Goal: Transaction & Acquisition: Purchase product/service

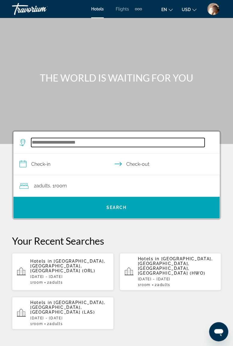
click at [94, 142] on input "Search hotel destination" at bounding box center [117, 142] width 173 height 9
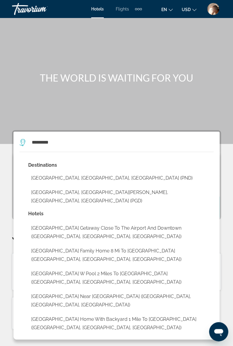
click at [108, 193] on button "[GEOGRAPHIC_DATA], [GEOGRAPHIC_DATA][PERSON_NAME], [GEOGRAPHIC_DATA], [GEOGRAPH…" at bounding box center [120, 197] width 185 height 20
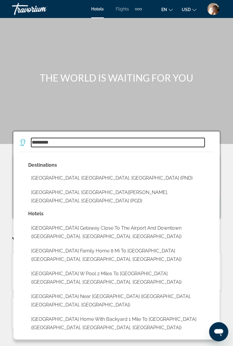
type input "**********"
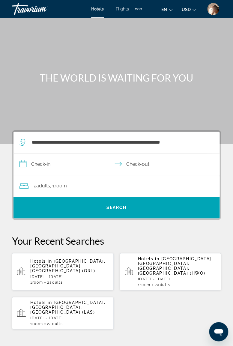
click at [89, 163] on input "**********" at bounding box center [117, 165] width 208 height 23
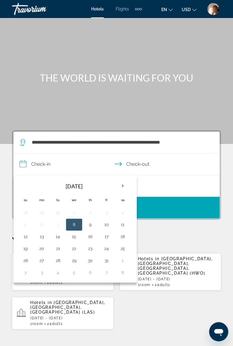
scroll to position [12, 0]
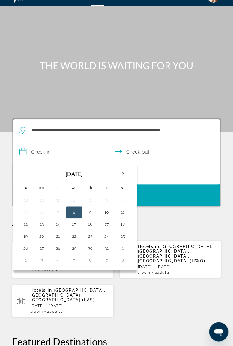
click at [90, 222] on button "16" at bounding box center [90, 224] width 10 height 8
click at [26, 236] on button "19" at bounding box center [26, 236] width 10 height 8
type input "**********"
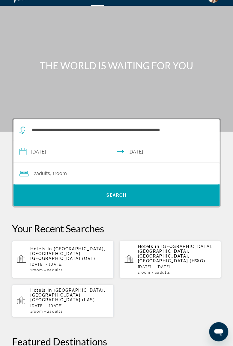
click at [92, 171] on div "2 Adult Adults , 1 Room rooms" at bounding box center [119, 173] width 200 height 8
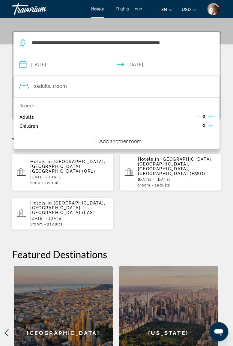
scroll to position [110, 0]
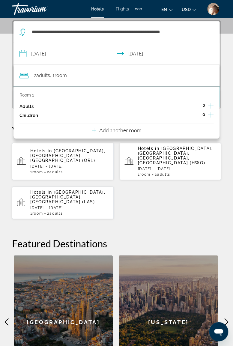
click at [124, 127] on p "Add another room" at bounding box center [120, 130] width 42 height 7
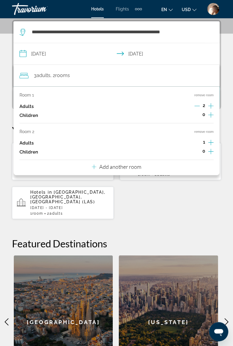
click at [116, 168] on p "Add another room" at bounding box center [120, 166] width 42 height 7
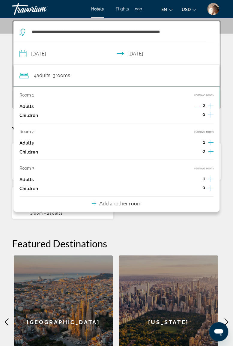
click at [115, 203] on p "Add another room" at bounding box center [120, 203] width 42 height 7
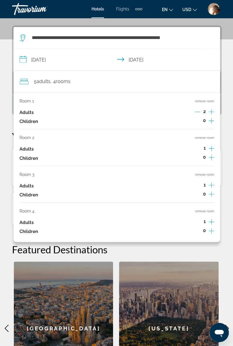
scroll to position [105, 0]
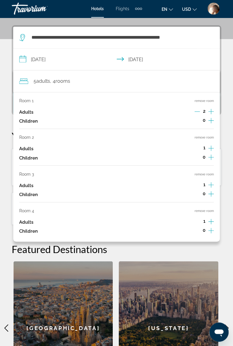
click at [205, 210] on button "remove room" at bounding box center [203, 211] width 19 height 4
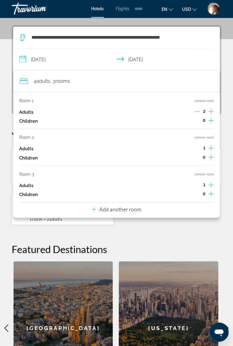
scroll to position [110, 0]
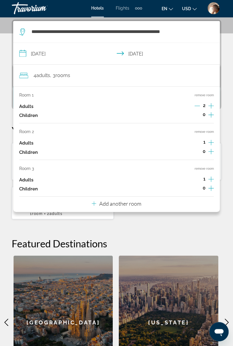
click at [206, 167] on button "remove room" at bounding box center [203, 169] width 19 height 4
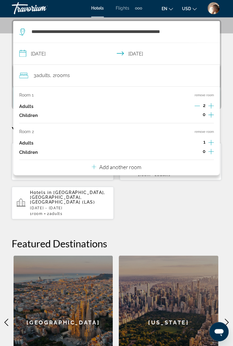
click at [204, 132] on button "remove room" at bounding box center [203, 132] width 19 height 4
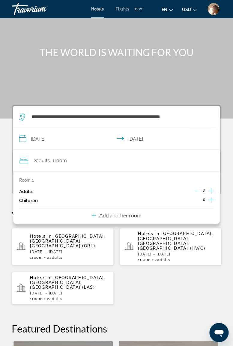
scroll to position [25, 0]
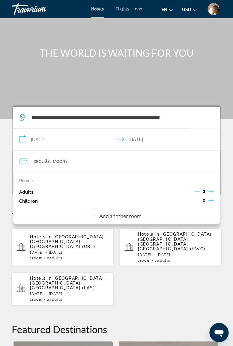
click at [182, 284] on div "Hotels in [GEOGRAPHIC_DATA], [GEOGRAPHIC_DATA], [GEOGRAPHIC_DATA] (ORL) [DATE] …" at bounding box center [116, 266] width 209 height 77
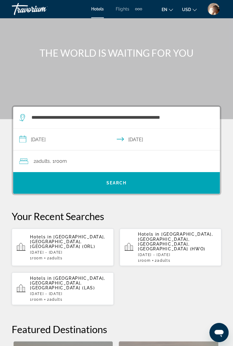
click at [116, 181] on span "Search" at bounding box center [116, 182] width 20 height 5
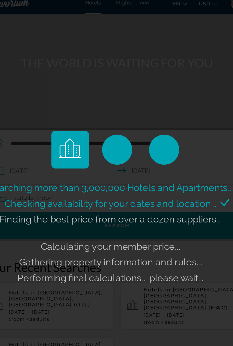
scroll to position [21, 0]
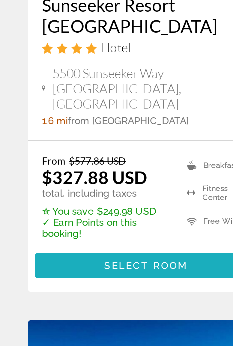
click at [67, 292] on span "Select Room" at bounding box center [63, 293] width 36 height 5
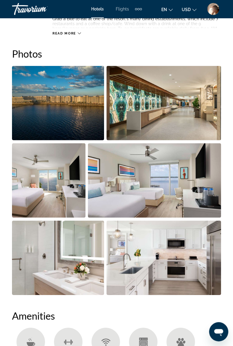
scroll to position [386, 0]
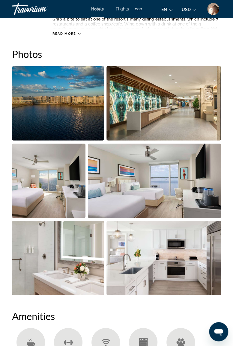
click at [75, 104] on img "Open full-screen image slider" at bounding box center [58, 103] width 92 height 74
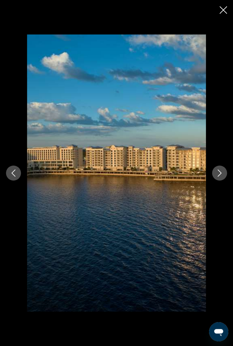
click at [215, 180] on div "prev next" at bounding box center [116, 172] width 233 height 277
click at [219, 176] on icon "Next image" at bounding box center [219, 172] width 7 height 7
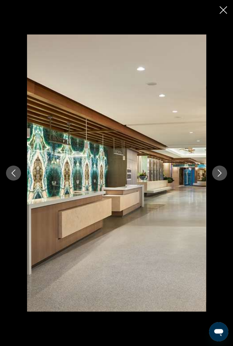
click at [217, 175] on icon "Next image" at bounding box center [219, 172] width 7 height 7
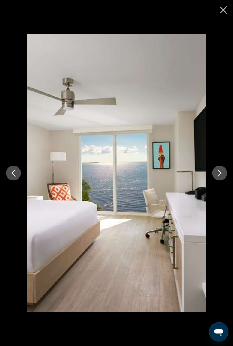
click at [219, 176] on icon "Next image" at bounding box center [219, 172] width 7 height 7
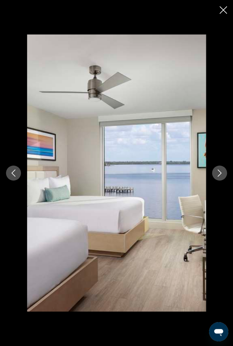
click at [212, 179] on div "prev next" at bounding box center [116, 172] width 233 height 277
click at [214, 175] on button "Next image" at bounding box center [219, 173] width 15 height 15
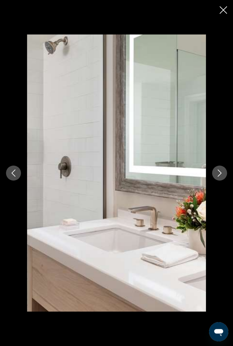
click at [219, 172] on icon "Next image" at bounding box center [219, 172] width 7 height 7
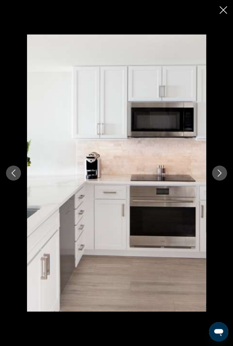
click at [218, 175] on icon "Next image" at bounding box center [219, 172] width 7 height 7
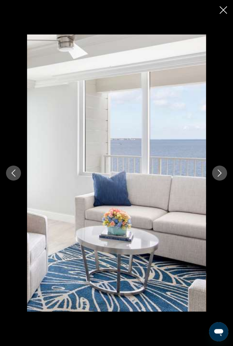
click at [220, 176] on icon "Next image" at bounding box center [219, 172] width 7 height 7
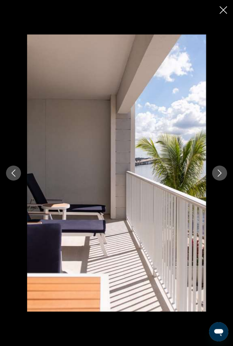
click at [218, 175] on icon "Next image" at bounding box center [219, 172] width 7 height 7
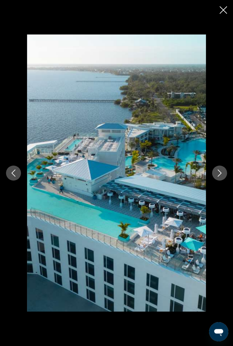
click at [220, 173] on icon "Next image" at bounding box center [219, 172] width 7 height 7
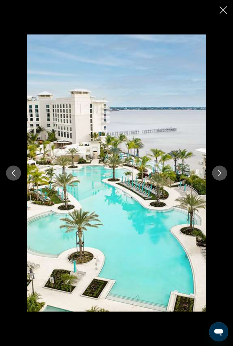
click at [219, 173] on icon "Next image" at bounding box center [219, 172] width 7 height 7
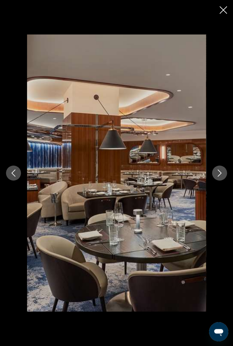
click at [219, 172] on icon "Next image" at bounding box center [219, 172] width 7 height 7
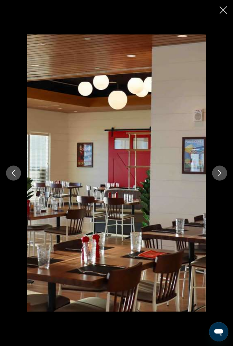
click at [219, 179] on button "Next image" at bounding box center [219, 173] width 15 height 15
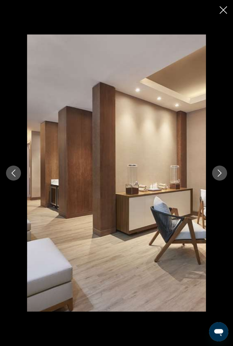
click at [215, 174] on button "Next image" at bounding box center [219, 173] width 15 height 15
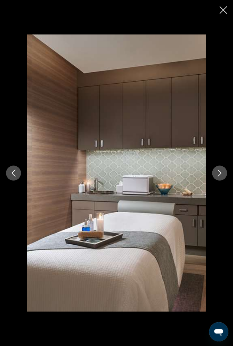
click at [214, 179] on div "prev next" at bounding box center [116, 172] width 233 height 277
click at [220, 12] on icon "Close slideshow" at bounding box center [223, 9] width 7 height 7
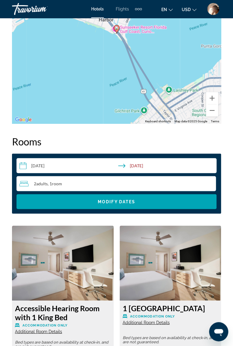
scroll to position [883, 0]
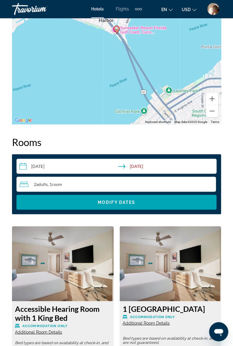
click at [71, 203] on span "Search widget" at bounding box center [116, 202] width 200 height 14
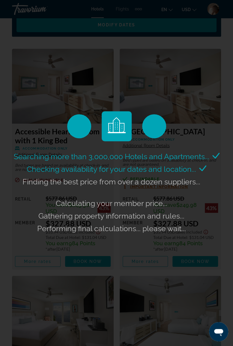
scroll to position [1061, 0]
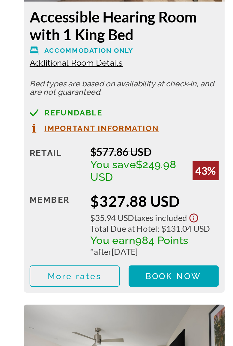
scroll to position [1049, 0]
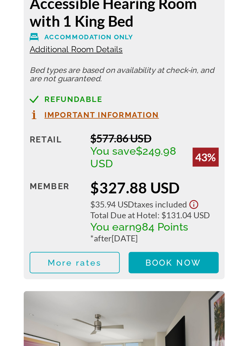
click at [54, 230] on div "Retail $577.86 USD You save $249.98 USD 43% when you redeem Member $327.88 USD …" at bounding box center [63, 244] width 96 height 72
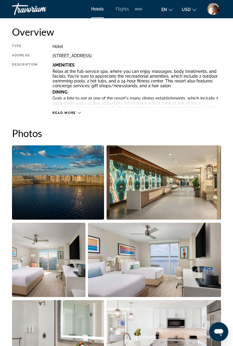
scroll to position [0, 0]
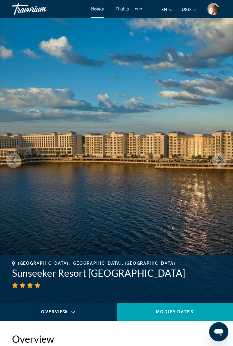
click at [28, 8] on div "Travorium" at bounding box center [42, 9] width 60 height 16
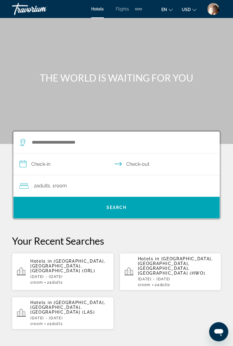
click at [60, 144] on input "Search hotel destination" at bounding box center [117, 142] width 173 height 9
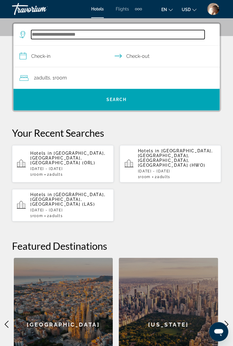
scroll to position [110, 0]
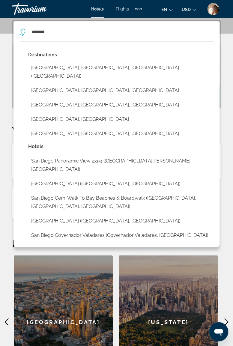
click at [80, 69] on button "[GEOGRAPHIC_DATA], [GEOGRAPHIC_DATA], [GEOGRAPHIC_DATA] ([GEOGRAPHIC_DATA])" at bounding box center [120, 72] width 185 height 20
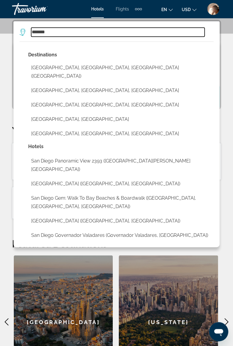
type input "**********"
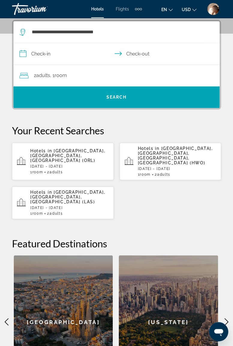
click at [70, 52] on input "**********" at bounding box center [117, 54] width 208 height 23
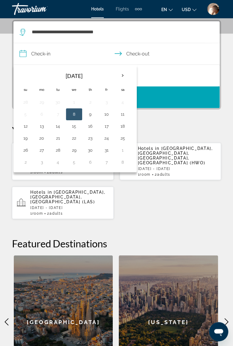
click at [121, 74] on th "Next month" at bounding box center [123, 75] width 16 height 13
click at [119, 112] on button "8" at bounding box center [123, 114] width 10 height 8
click at [43, 126] on button "10" at bounding box center [42, 126] width 10 height 8
type input "**********"
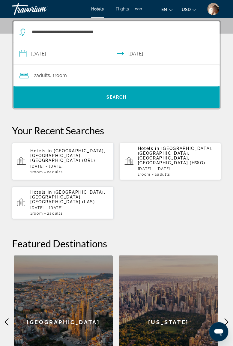
click at [141, 75] on div "2 Adult Adults , 1 Room rooms" at bounding box center [119, 75] width 200 height 8
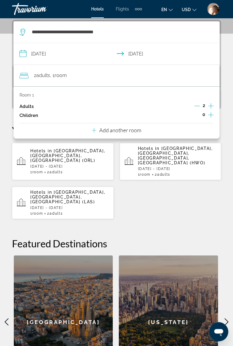
click at [211, 104] on icon "Increment adults" at bounding box center [210, 105] width 5 height 7
click at [210, 112] on icon "Increment children" at bounding box center [210, 114] width 5 height 7
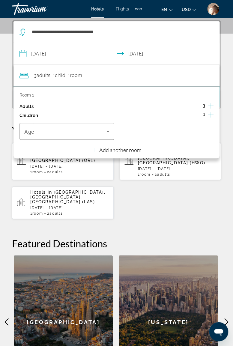
click at [107, 131] on icon "Travelers: 3 adults, 1 child" at bounding box center [107, 131] width 7 height 7
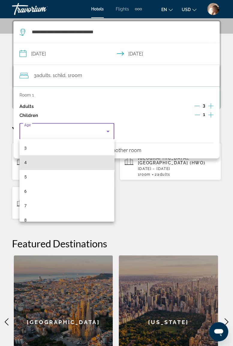
scroll to position [70, 0]
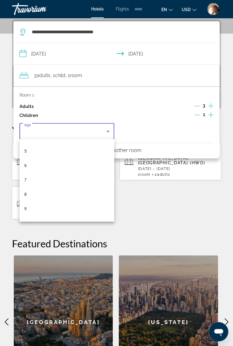
click at [47, 191] on mat-option "8" at bounding box center [66, 194] width 95 height 14
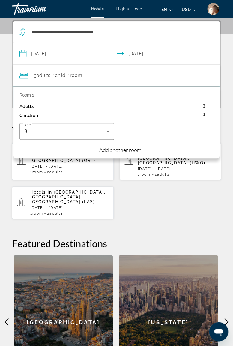
click at [133, 148] on p "Add another room" at bounding box center [120, 150] width 42 height 7
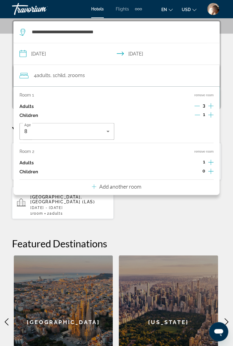
click at [210, 159] on icon "Increment adults" at bounding box center [210, 162] width 5 height 7
click at [209, 161] on icon "Increment adults" at bounding box center [210, 162] width 5 height 7
click at [212, 161] on icon "Increment adults" at bounding box center [210, 162] width 5 height 7
click at [111, 133] on icon "Travelers: 7 adults, 1 child" at bounding box center [107, 131] width 7 height 7
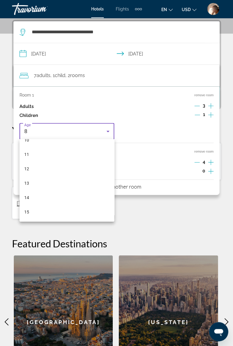
scroll to position [153, 0]
click at [40, 184] on mat-option "13" at bounding box center [66, 182] width 95 height 14
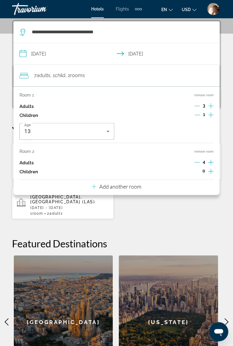
click at [161, 220] on div "**********" at bounding box center [116, 204] width 233 height 369
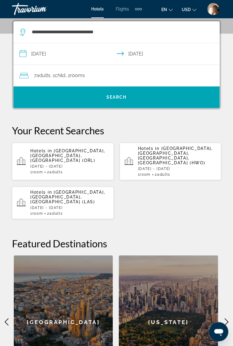
click at [119, 93] on span "Search" at bounding box center [116, 97] width 206 height 14
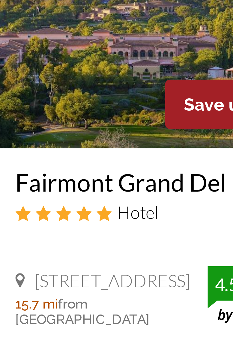
click at [67, 197] on div "Fairmont Grand Del Mar Hotel" at bounding box center [63, 188] width 90 height 22
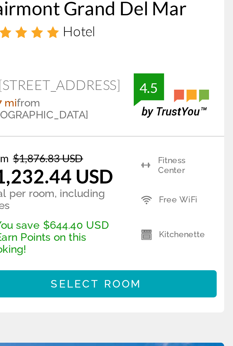
click at [89, 280] on ul "Fitness Center Free WiFi Kitchenette Pets Allowed Room Service Shuttle Service" at bounding box center [90, 259] width 34 height 41
click at [82, 296] on span "Main content" at bounding box center [63, 291] width 96 height 14
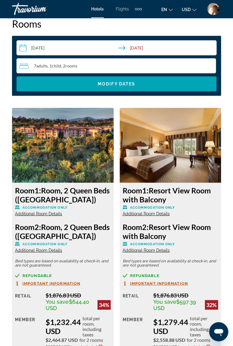
scroll to position [1001, 0]
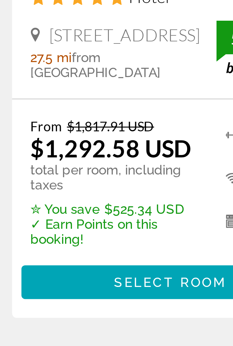
click at [166, 294] on span "Select Room" at bounding box center [170, 291] width 36 height 5
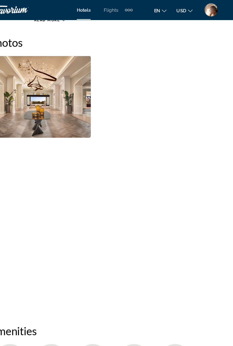
scroll to position [390, 0]
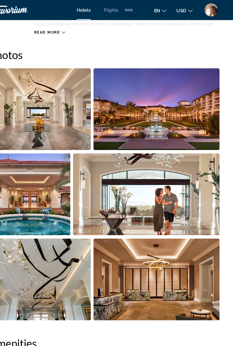
click at [76, 111] on img "Open full-screen image slider" at bounding box center [58, 99] width 92 height 74
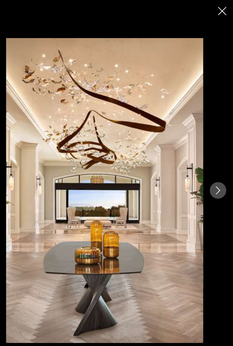
click at [221, 174] on icon "Next image" at bounding box center [219, 172] width 7 height 7
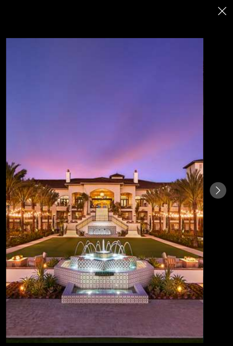
click at [219, 177] on button "Next image" at bounding box center [219, 173] width 15 height 15
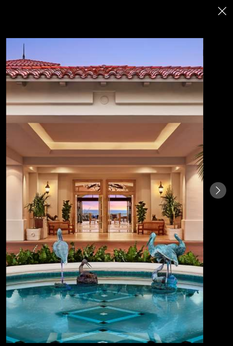
click at [222, 177] on button "Next image" at bounding box center [219, 173] width 15 height 15
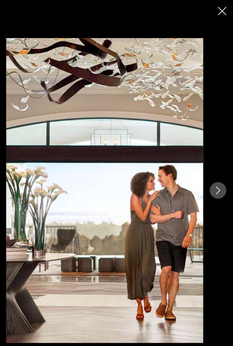
click at [221, 176] on icon "Next image" at bounding box center [219, 172] width 7 height 7
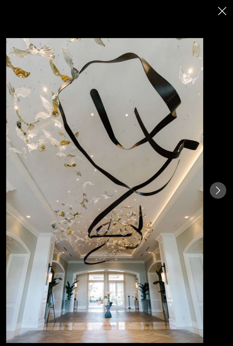
click at [221, 176] on icon "Next image" at bounding box center [219, 172] width 7 height 7
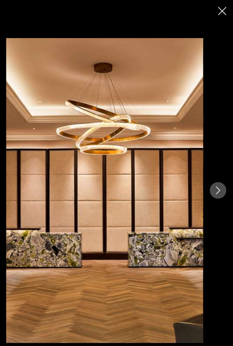
click at [223, 178] on button "Next image" at bounding box center [219, 173] width 15 height 15
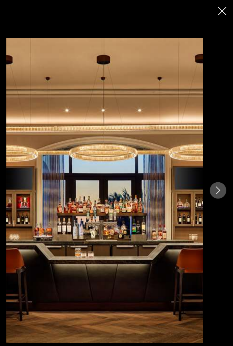
click at [221, 177] on button "Next image" at bounding box center [219, 173] width 15 height 15
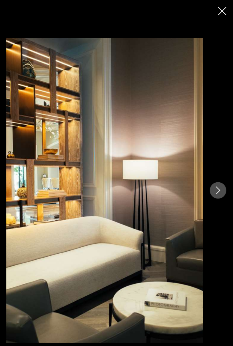
click at [221, 174] on icon "Next image" at bounding box center [219, 172] width 7 height 7
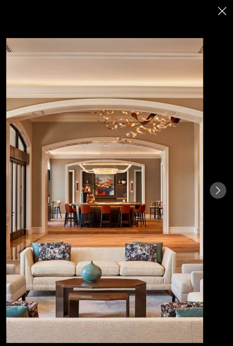
click at [219, 176] on icon "Next image" at bounding box center [219, 172] width 7 height 7
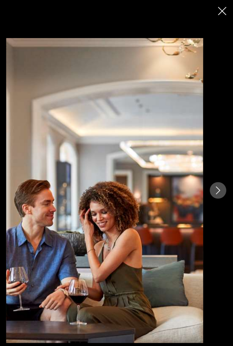
click at [218, 175] on icon "Next image" at bounding box center [219, 172] width 7 height 7
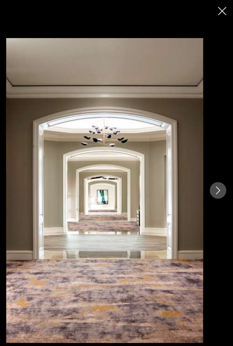
click at [221, 174] on icon "Next image" at bounding box center [219, 172] width 7 height 7
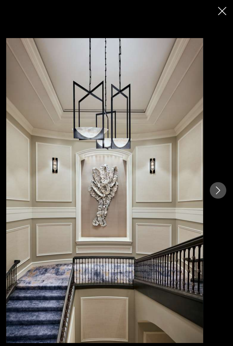
click at [220, 175] on icon "Next image" at bounding box center [219, 172] width 7 height 7
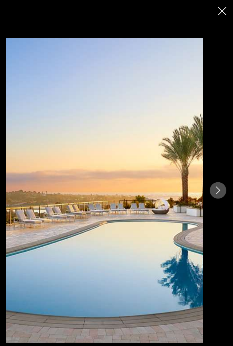
click at [219, 171] on icon "Next image" at bounding box center [220, 172] width 4 height 7
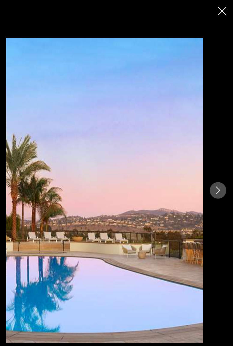
click at [219, 173] on icon "Next image" at bounding box center [219, 172] width 7 height 7
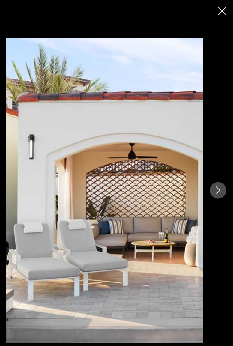
click at [220, 172] on icon "Next image" at bounding box center [219, 172] width 7 height 7
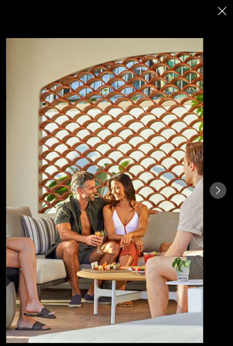
click at [218, 177] on button "Next image" at bounding box center [219, 173] width 15 height 15
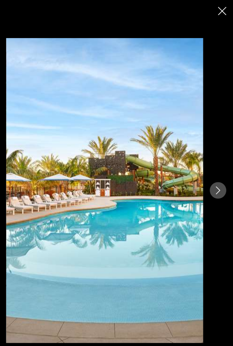
click at [222, 175] on icon "Next image" at bounding box center [219, 172] width 7 height 7
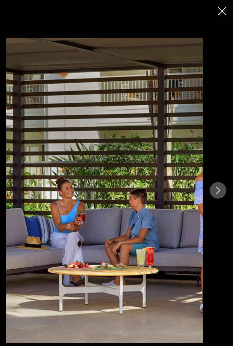
click at [222, 177] on button "Next image" at bounding box center [219, 173] width 15 height 15
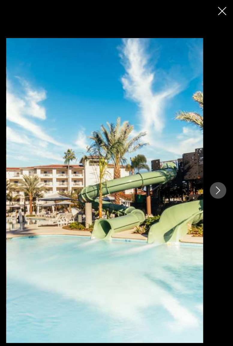
click at [221, 174] on icon "Next image" at bounding box center [219, 172] width 7 height 7
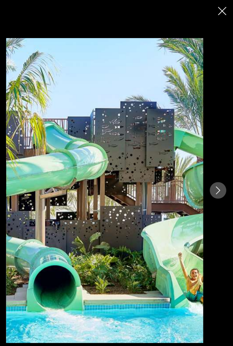
click at [217, 176] on icon "Next image" at bounding box center [219, 172] width 7 height 7
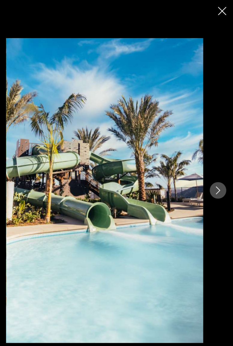
click at [218, 178] on button "Next image" at bounding box center [219, 173] width 15 height 15
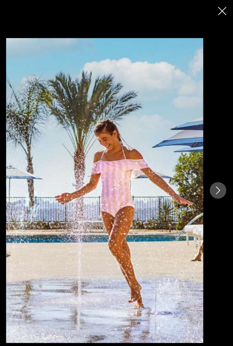
click at [220, 178] on button "Next image" at bounding box center [219, 173] width 15 height 15
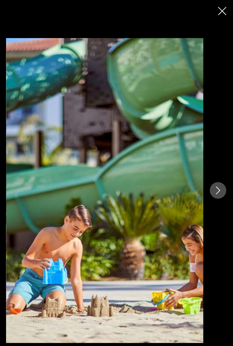
click at [218, 178] on button "Next image" at bounding box center [219, 173] width 15 height 15
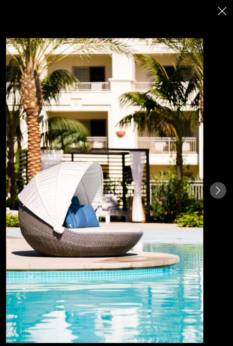
click at [216, 178] on button "Next image" at bounding box center [219, 173] width 15 height 15
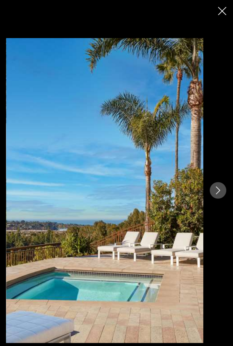
click at [219, 178] on button "Next image" at bounding box center [219, 173] width 15 height 15
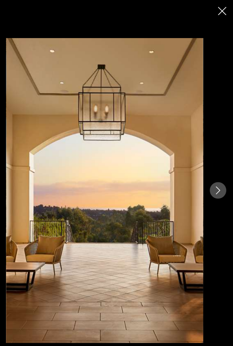
click at [219, 178] on button "Next image" at bounding box center [219, 173] width 15 height 15
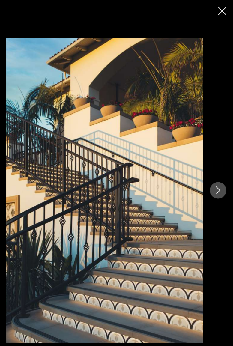
click at [220, 177] on button "Next image" at bounding box center [219, 173] width 15 height 15
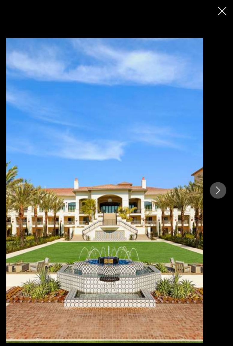
click at [218, 178] on button "Next image" at bounding box center [219, 173] width 15 height 15
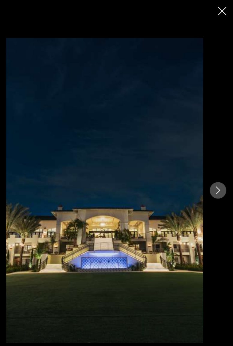
click at [221, 11] on icon "Close slideshow" at bounding box center [223, 9] width 7 height 7
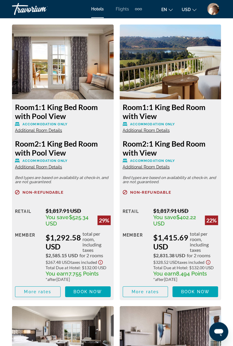
scroll to position [1082, 0]
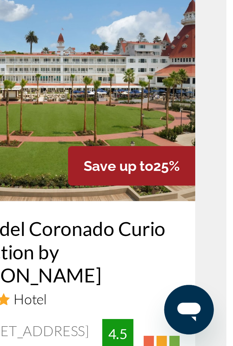
scroll to position [379, 0]
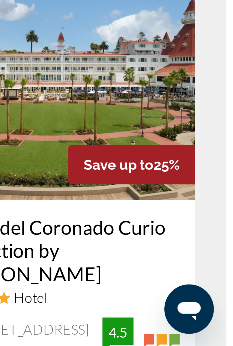
click at [176, 292] on icon "Open messaging window" at bounding box center [173, 294] width 9 height 7
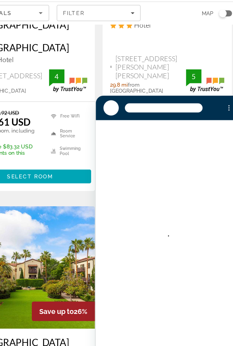
scroll to position [376, 0]
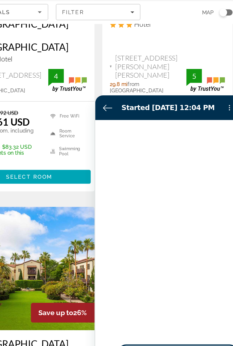
type textarea "*"
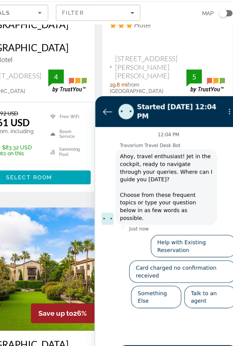
click at [104, 106] on icon "Back to the conversation list" at bounding box center [104, 107] width 7 height 7
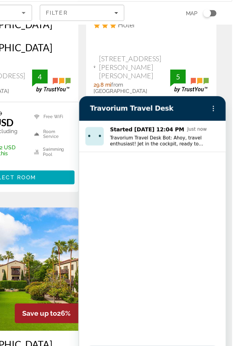
click at [182, 108] on button "Options menu" at bounding box center [183, 106] width 12 height 12
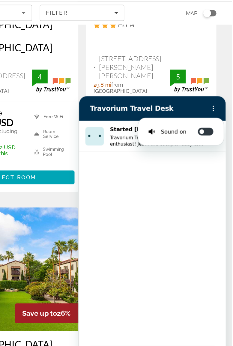
click at [183, 105] on icon "Options menu" at bounding box center [183, 105] width 5 height 5
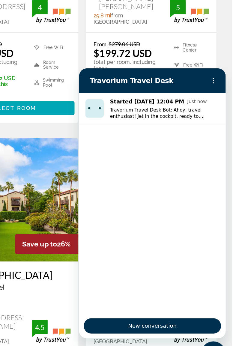
scroll to position [409, 0]
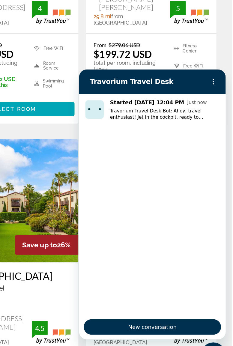
click at [135, 269] on span "New conversation" at bounding box center [135, 269] width 37 height 7
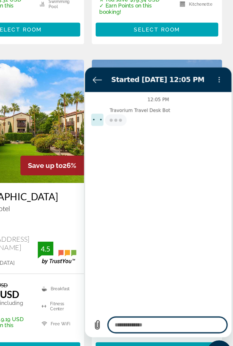
type textarea "*"
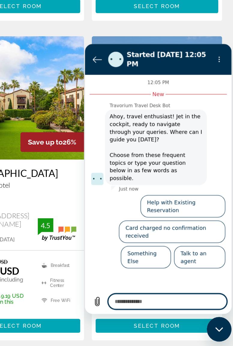
scroll to position [469, 0]
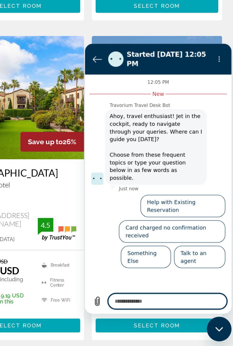
click at [93, 54] on icon "Back to the conversation list" at bounding box center [94, 55] width 7 height 7
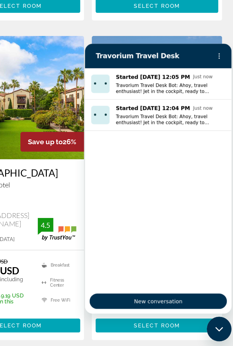
click at [189, 55] on circle "Options menu" at bounding box center [189, 54] width 1 height 1
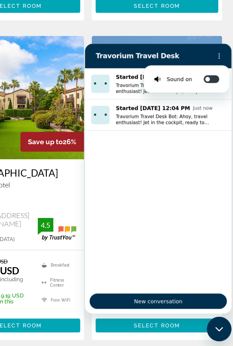
click at [226, 103] on div "Hotel Search Results - 200 places to spend your time Save up to 34% [GEOGRAPHIC…" at bounding box center [116, 346] width 233 height 1511
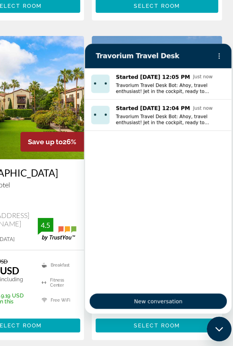
click at [218, 329] on div "Close messaging window" at bounding box center [216, 326] width 18 height 18
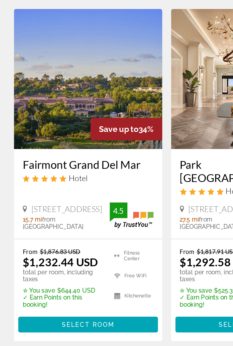
scroll to position [0, 0]
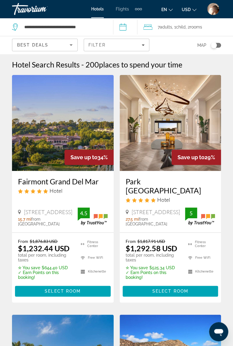
click at [30, 11] on div "Travorium" at bounding box center [42, 9] width 60 height 16
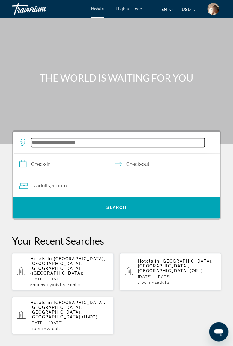
click at [91, 142] on input "Search hotel destination" at bounding box center [117, 142] width 173 height 9
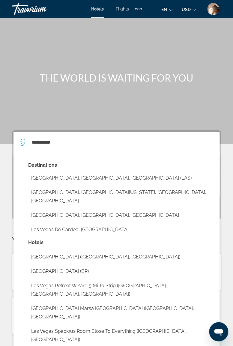
click at [79, 175] on button "[GEOGRAPHIC_DATA], [GEOGRAPHIC_DATA], [GEOGRAPHIC_DATA] (LAS)" at bounding box center [120, 177] width 185 height 11
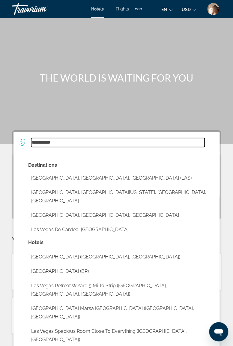
type input "**********"
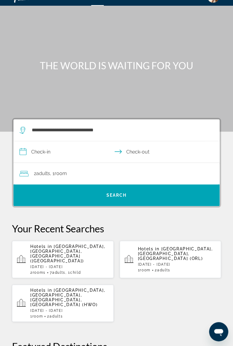
click at [85, 148] on input "**********" at bounding box center [117, 152] width 208 height 23
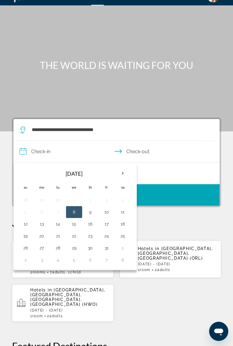
scroll to position [12, 0]
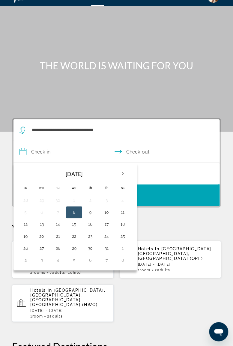
click at [120, 171] on th "Next month" at bounding box center [123, 173] width 16 height 13
click at [28, 245] on button "23" at bounding box center [26, 248] width 10 height 8
click at [90, 246] on button "27" at bounding box center [90, 248] width 10 height 8
type input "**********"
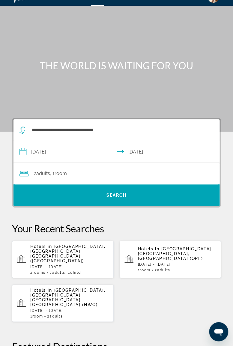
click at [72, 169] on div "2 Adult Adults , 1 Room rooms" at bounding box center [119, 173] width 200 height 8
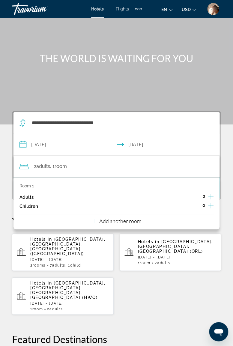
scroll to position [18, 0]
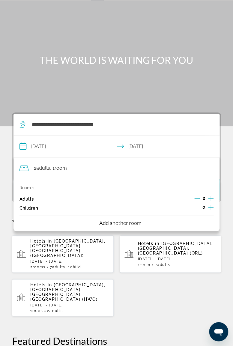
click at [124, 221] on p "Add another room" at bounding box center [120, 223] width 42 height 7
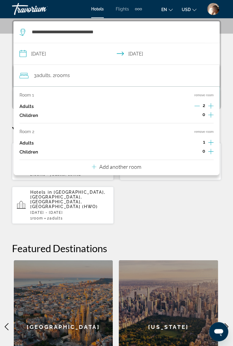
scroll to position [110, 0]
click at [127, 166] on p "Add another room" at bounding box center [120, 166] width 42 height 7
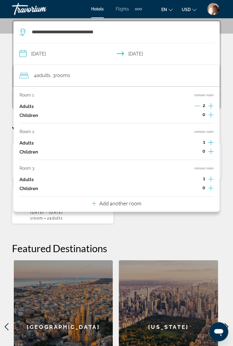
click at [126, 202] on p "Add another room" at bounding box center [120, 203] width 42 height 7
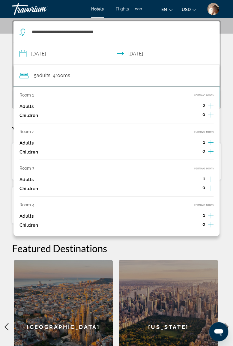
click at [210, 142] on icon "Increment adults" at bounding box center [210, 142] width 5 height 7
click at [210, 176] on icon "Increment adults" at bounding box center [210, 178] width 5 height 7
click at [210, 216] on icon "Increment adults" at bounding box center [210, 215] width 5 height 7
click at [226, 239] on div "**********" at bounding box center [116, 206] width 233 height 373
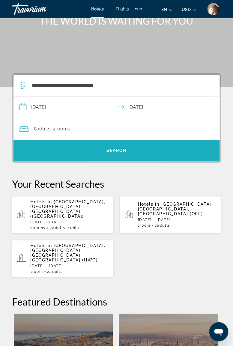
scroll to position [57, 0]
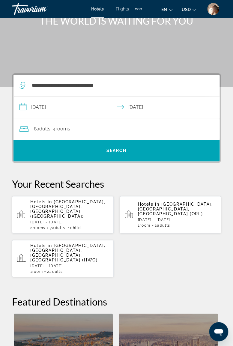
click at [124, 149] on span "Search" at bounding box center [116, 150] width 20 height 5
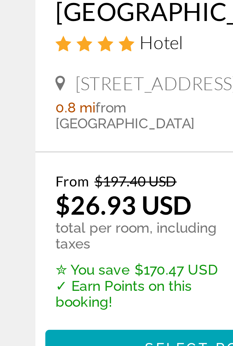
click at [49, 298] on span "Select Room" at bounding box center [63, 300] width 36 height 5
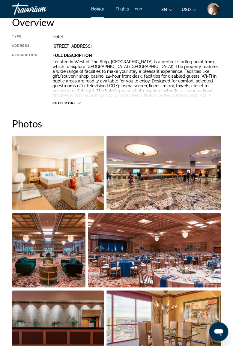
scroll to position [286, 0]
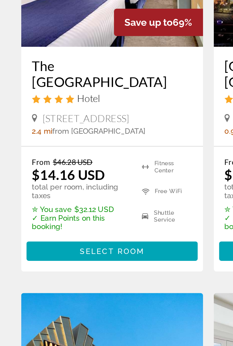
scroll to position [320, 0]
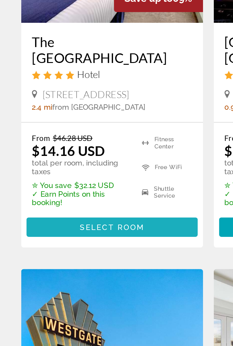
click at [68, 219] on span "Main content" at bounding box center [63, 214] width 96 height 14
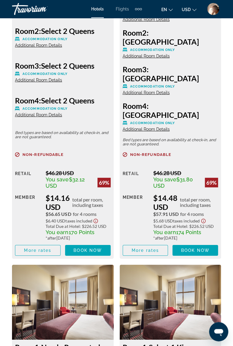
scroll to position [1155, 0]
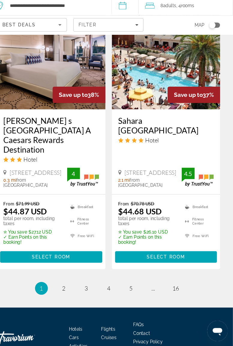
scroll to position [1286, 0]
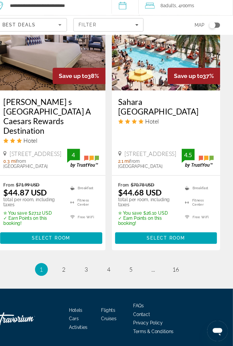
click at [75, 271] on span "2" at bounding box center [74, 274] width 3 height 7
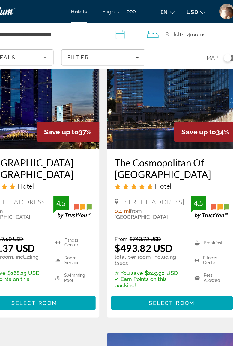
scroll to position [41, 0]
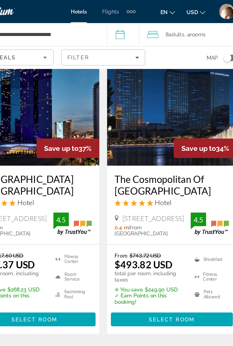
click at [142, 41] on span "Filters" at bounding box center [116, 45] width 65 height 14
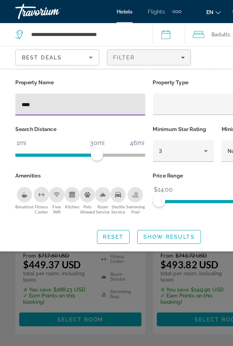
type input "*****"
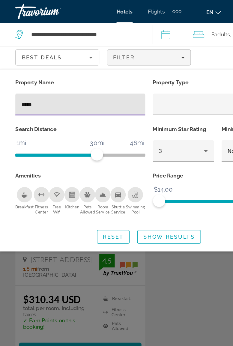
click at [133, 184] on span "Show Results" at bounding box center [132, 185] width 40 height 5
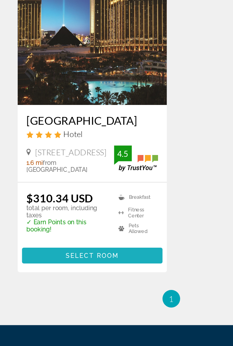
click at [69, 276] on span "Select Room" at bounding box center [63, 273] width 36 height 5
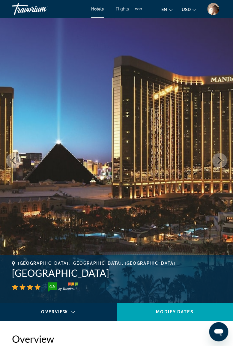
click at [34, 9] on div "Travorium" at bounding box center [42, 9] width 60 height 16
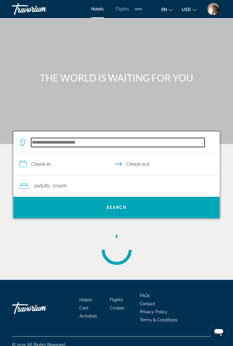
click at [68, 138] on input "Search hotel destination" at bounding box center [117, 142] width 173 height 9
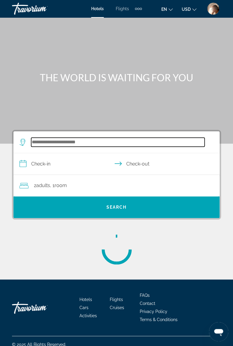
scroll to position [7, 0]
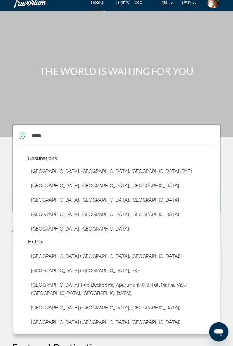
click at [58, 170] on button "[GEOGRAPHIC_DATA], [GEOGRAPHIC_DATA], [GEOGRAPHIC_DATA] (DXB)" at bounding box center [120, 171] width 185 height 11
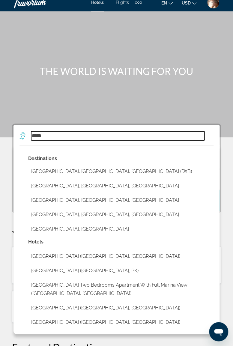
type input "**********"
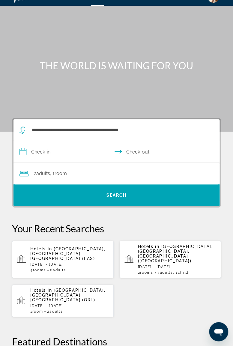
click at [59, 154] on input "**********" at bounding box center [117, 152] width 208 height 23
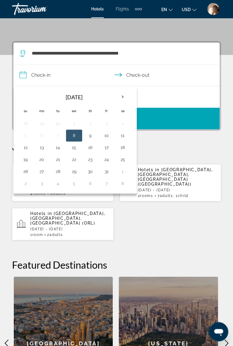
scroll to position [110, 0]
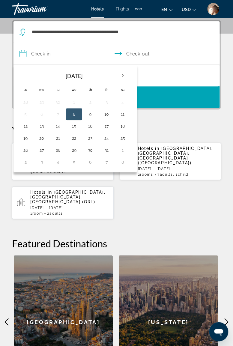
click at [123, 77] on th "Next month" at bounding box center [123, 75] width 16 height 13
click at [124, 75] on th "Next month" at bounding box center [123, 75] width 16 height 13
click at [59, 139] on button "23" at bounding box center [58, 138] width 10 height 8
click at [57, 150] on button "30" at bounding box center [58, 150] width 10 height 8
type input "**********"
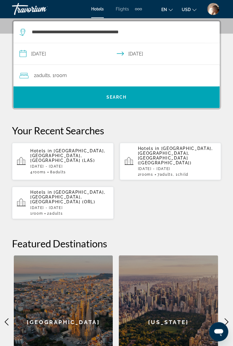
click at [107, 99] on span "Search" at bounding box center [116, 97] width 206 height 14
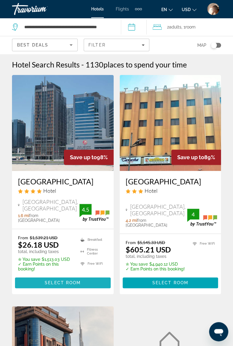
click at [80, 284] on span "Select Room" at bounding box center [63, 282] width 36 height 5
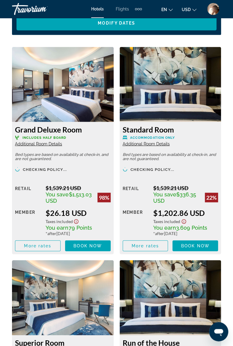
scroll to position [1063, 0]
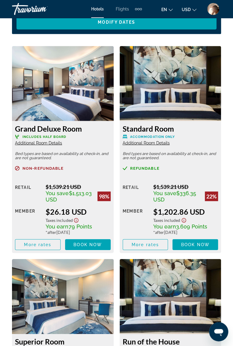
click at [87, 245] on span "Book now" at bounding box center [87, 244] width 28 height 5
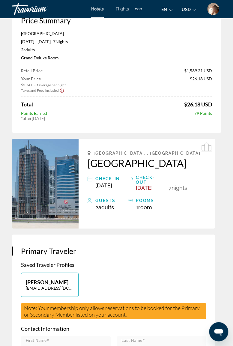
scroll to position [51, 0]
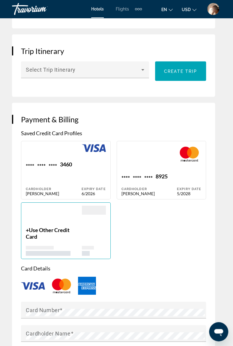
click at [91, 191] on div "Expiry Date 6/2026" at bounding box center [93, 178] width 24 height 35
type input "*********"
type input "**********"
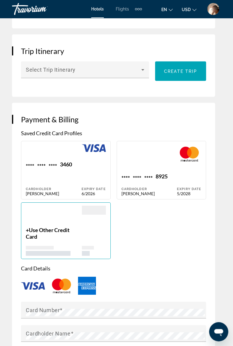
type input "*********"
type input "*****"
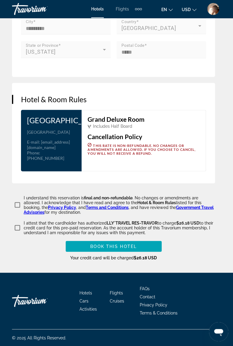
scroll to position [960, 0]
click at [117, 245] on span "Book this hotel" at bounding box center [113, 246] width 46 height 5
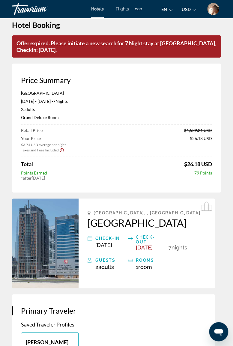
scroll to position [0, 0]
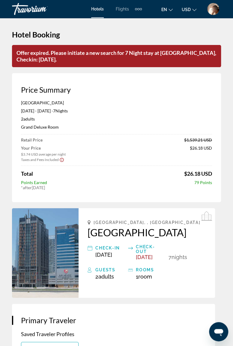
click at [211, 36] on h1 "Hotel Booking" at bounding box center [116, 34] width 209 height 9
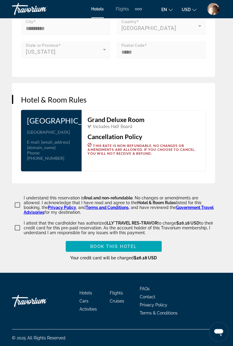
scroll to position [989, 0]
click at [113, 245] on span "Book this hotel" at bounding box center [113, 246] width 46 height 5
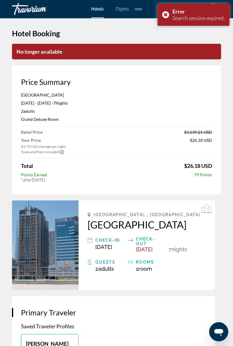
scroll to position [0, 0]
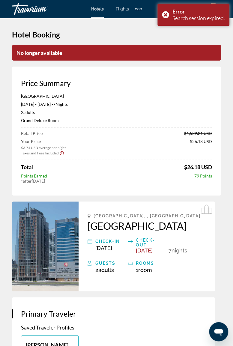
click at [33, 11] on div "Travorium" at bounding box center [42, 9] width 60 height 16
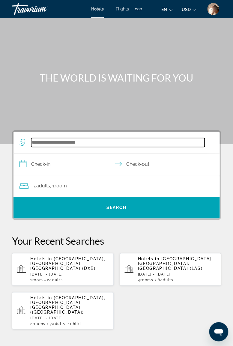
click at [74, 144] on input "Search hotel destination" at bounding box center [117, 142] width 173 height 9
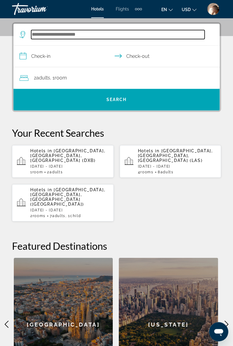
scroll to position [110, 0]
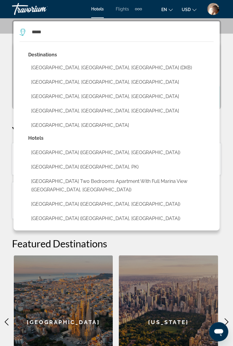
click at [80, 69] on button "[GEOGRAPHIC_DATA], [GEOGRAPHIC_DATA], [GEOGRAPHIC_DATA] (DXB)" at bounding box center [120, 67] width 185 height 11
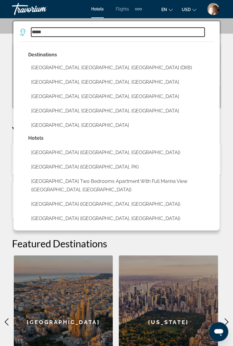
type input "**********"
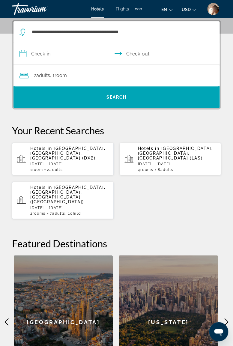
click at [67, 54] on input "**********" at bounding box center [117, 54] width 208 height 23
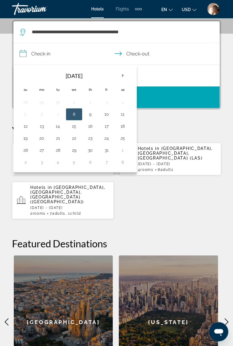
click at [125, 75] on th "Next month" at bounding box center [123, 75] width 16 height 13
click at [123, 76] on th "Next month" at bounding box center [123, 75] width 16 height 13
click at [59, 137] on button "23" at bounding box center [58, 138] width 10 height 8
click at [58, 149] on button "30" at bounding box center [58, 150] width 10 height 8
type input "**********"
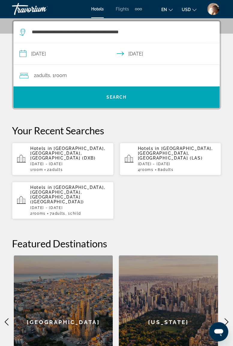
click at [116, 98] on span "Search" at bounding box center [116, 97] width 20 height 5
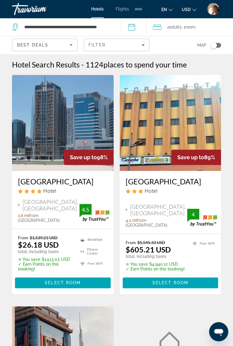
click at [69, 285] on span "Select Room" at bounding box center [63, 282] width 36 height 5
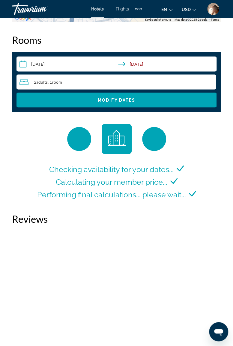
scroll to position [994, 0]
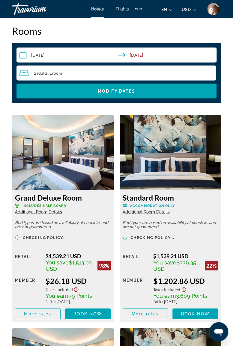
click at [90, 317] on span "Main content" at bounding box center [88, 314] width 46 height 14
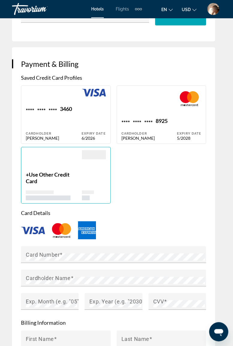
scroll to position [556, 0]
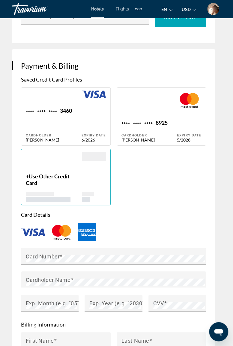
click at [87, 141] on div "Expiry Date 6/2026" at bounding box center [93, 124] width 24 height 35
type input "*********"
type input "**********"
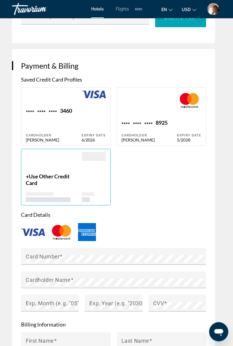
type input "*********"
type input "*****"
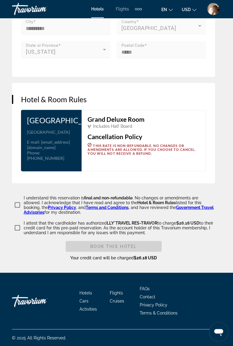
scroll to position [951, 0]
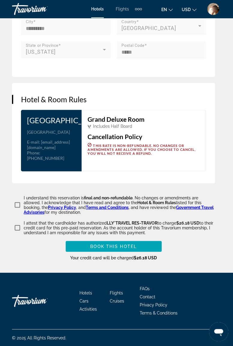
click at [109, 249] on span "Book this hotel" at bounding box center [113, 246] width 46 height 5
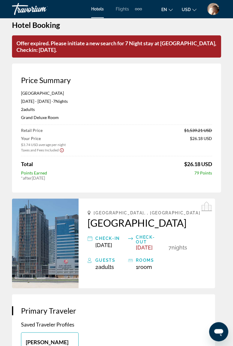
scroll to position [0, 0]
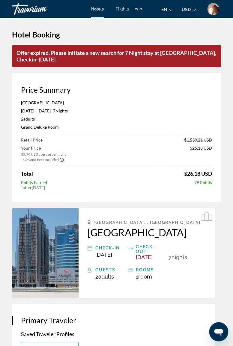
click at [35, 10] on div "Travorium" at bounding box center [42, 9] width 60 height 16
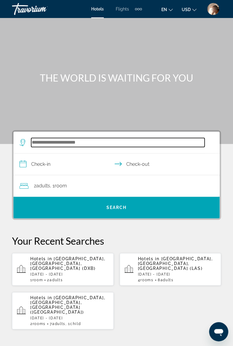
click at [79, 140] on input "Search hotel destination" at bounding box center [117, 142] width 173 height 9
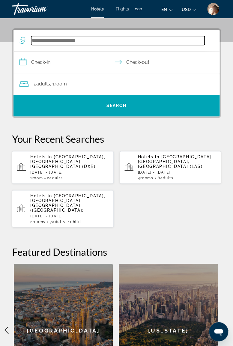
scroll to position [110, 0]
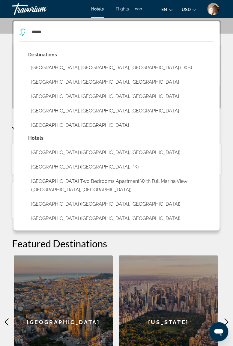
click at [75, 65] on button "[GEOGRAPHIC_DATA], [GEOGRAPHIC_DATA], [GEOGRAPHIC_DATA] (DXB)" at bounding box center [120, 67] width 185 height 11
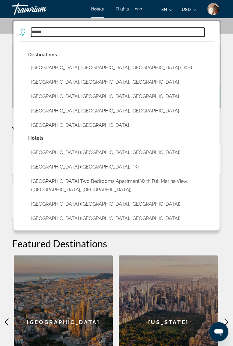
type input "**********"
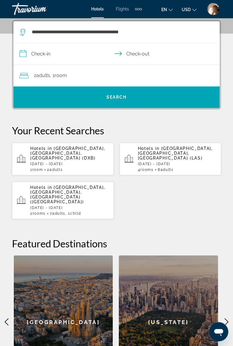
click at [71, 53] on input "**********" at bounding box center [117, 54] width 208 height 23
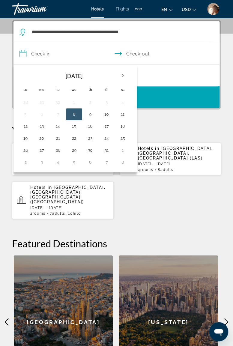
click at [122, 77] on th "Next month" at bounding box center [123, 75] width 16 height 13
click at [123, 74] on th "Next month" at bounding box center [123, 75] width 16 height 13
click at [58, 137] on button "23" at bounding box center [58, 138] width 10 height 8
click at [43, 150] on button "29" at bounding box center [42, 150] width 10 height 8
type input "**********"
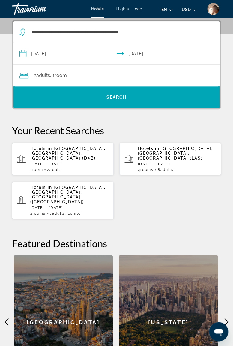
click at [121, 92] on span "Search" at bounding box center [116, 97] width 206 height 14
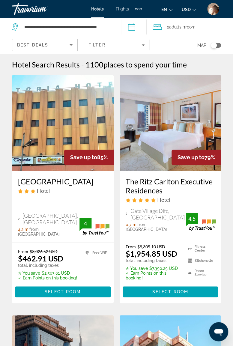
click at [135, 26] on input "**********" at bounding box center [135, 28] width 28 height 20
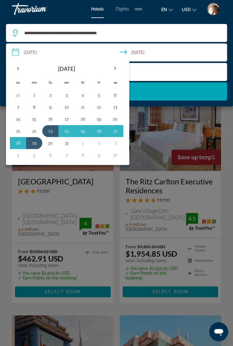
click at [51, 130] on button "23" at bounding box center [51, 131] width 10 height 8
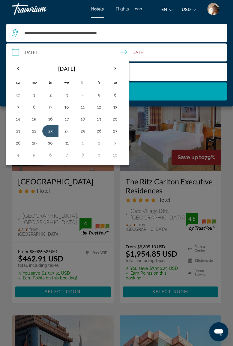
click at [64, 130] on button "24" at bounding box center [67, 131] width 10 height 8
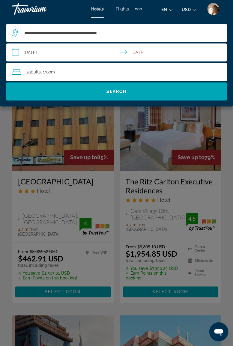
click at [97, 52] on input "**********" at bounding box center [117, 53] width 223 height 20
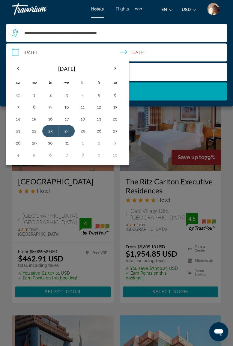
click at [64, 130] on button "24" at bounding box center [67, 131] width 10 height 8
click at [51, 130] on button "23" at bounding box center [51, 131] width 10 height 8
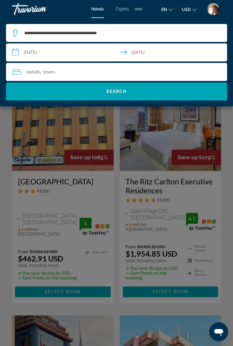
click at [87, 52] on input "**********" at bounding box center [117, 53] width 223 height 20
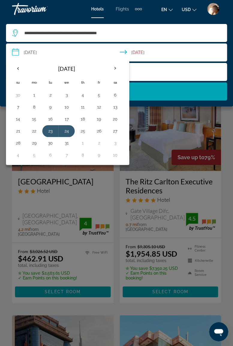
click at [49, 130] on button "23" at bounding box center [51, 131] width 10 height 8
click at [64, 142] on button "31" at bounding box center [67, 143] width 10 height 8
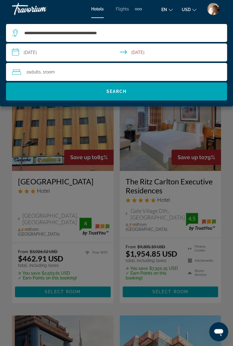
click at [116, 91] on span "Search" at bounding box center [116, 91] width 20 height 5
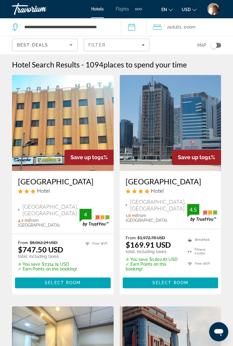
click at [136, 29] on input "**********" at bounding box center [135, 28] width 28 height 20
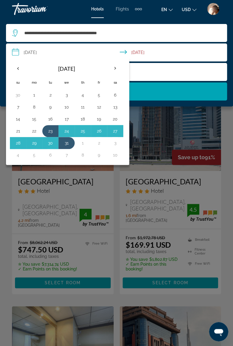
click at [53, 127] on button "23" at bounding box center [51, 131] width 10 height 8
click at [49, 144] on button "30" at bounding box center [51, 143] width 10 height 8
type input "**********"
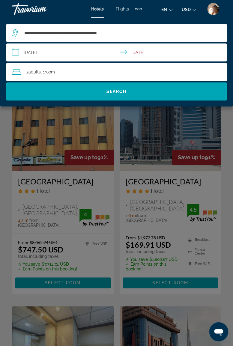
click at [119, 94] on span "Search" at bounding box center [116, 91] width 20 height 5
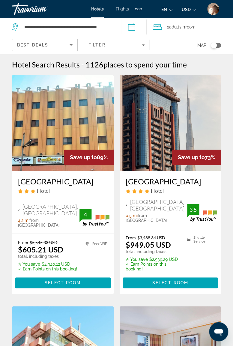
click at [133, 26] on input "**********" at bounding box center [135, 28] width 28 height 20
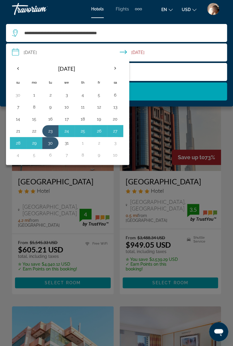
click at [227, 177] on div "Main content" at bounding box center [116, 173] width 233 height 346
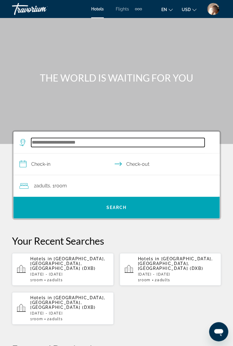
click at [94, 141] on input "Search hotel destination" at bounding box center [117, 142] width 173 height 9
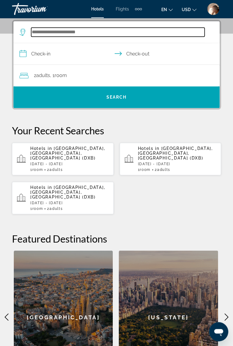
scroll to position [110, 0]
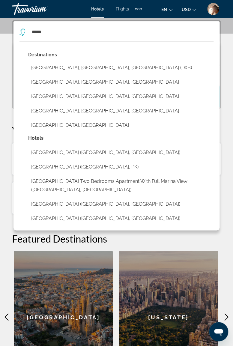
click at [85, 63] on button "[GEOGRAPHIC_DATA], [GEOGRAPHIC_DATA], [GEOGRAPHIC_DATA] (DXB)" at bounding box center [120, 67] width 185 height 11
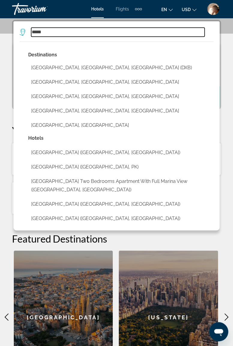
type input "**********"
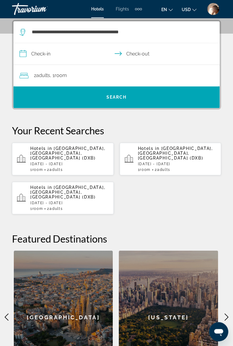
click at [73, 50] on input "**********" at bounding box center [117, 54] width 208 height 23
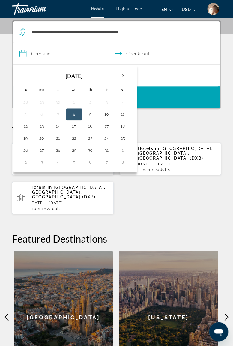
click at [121, 76] on th "Next month" at bounding box center [123, 75] width 16 height 13
click at [122, 75] on th "Next month" at bounding box center [123, 75] width 16 height 13
click at [59, 137] on button "23" at bounding box center [58, 138] width 10 height 8
click at [60, 148] on button "30" at bounding box center [58, 150] width 10 height 8
type input "**********"
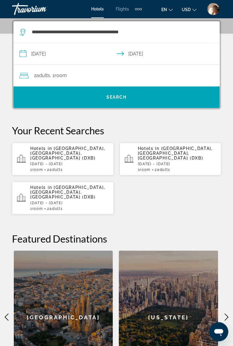
click at [116, 97] on span "Search" at bounding box center [116, 97] width 20 height 5
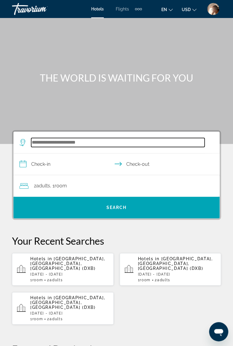
click at [97, 139] on input "Search hotel destination" at bounding box center [117, 142] width 173 height 9
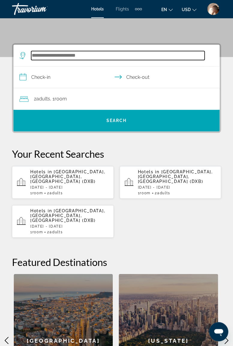
scroll to position [110, 0]
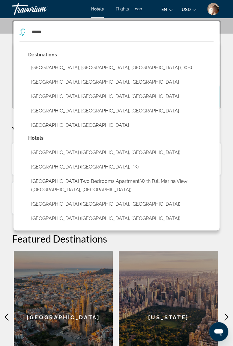
click at [72, 67] on button "[GEOGRAPHIC_DATA], [GEOGRAPHIC_DATA], [GEOGRAPHIC_DATA] (DXB)" at bounding box center [120, 67] width 185 height 11
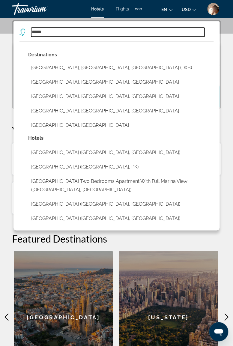
type input "**********"
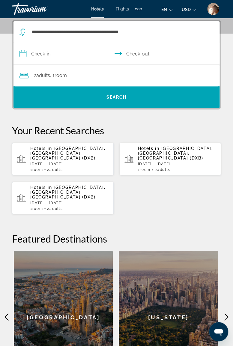
click at [60, 55] on input "**********" at bounding box center [117, 54] width 208 height 23
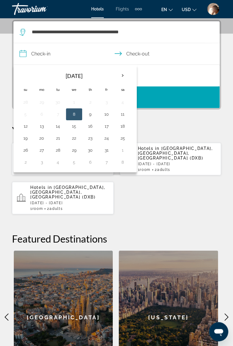
click at [122, 78] on th "Next month" at bounding box center [123, 75] width 16 height 13
click at [122, 77] on th "Next month" at bounding box center [123, 75] width 16 height 13
click at [59, 136] on button "23" at bounding box center [58, 138] width 10 height 8
click at [58, 150] on button "30" at bounding box center [58, 150] width 10 height 8
type input "**********"
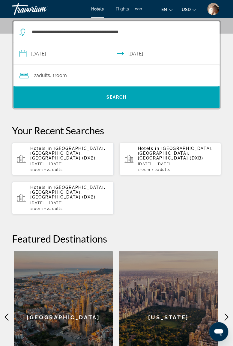
click at [94, 94] on span "Search" at bounding box center [116, 97] width 206 height 14
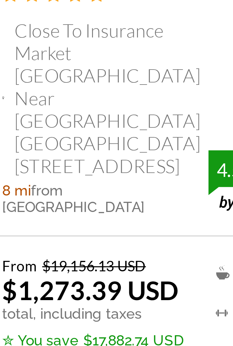
scroll to position [19, 0]
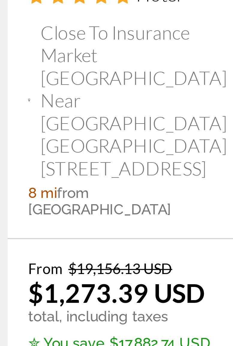
click at [32, 299] on p "total, including taxes" at bounding box center [45, 301] width 55 height 5
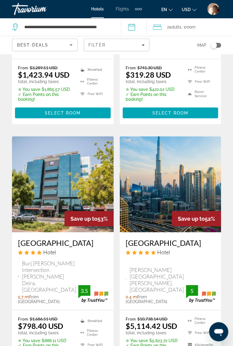
scroll to position [957, 0]
